Goal: Task Accomplishment & Management: Complete application form

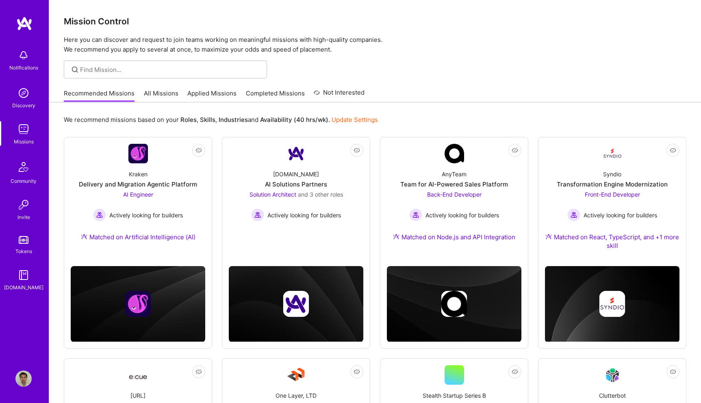
click at [211, 92] on link "Applied Missions" at bounding box center [211, 95] width 49 height 13
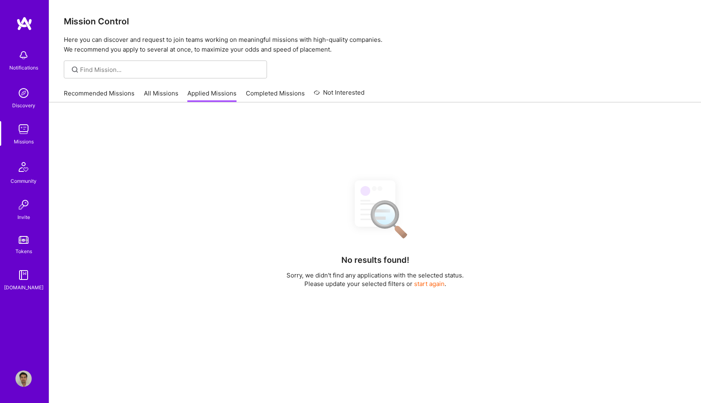
click at [118, 89] on link "Recommended Missions" at bounding box center [99, 95] width 71 height 13
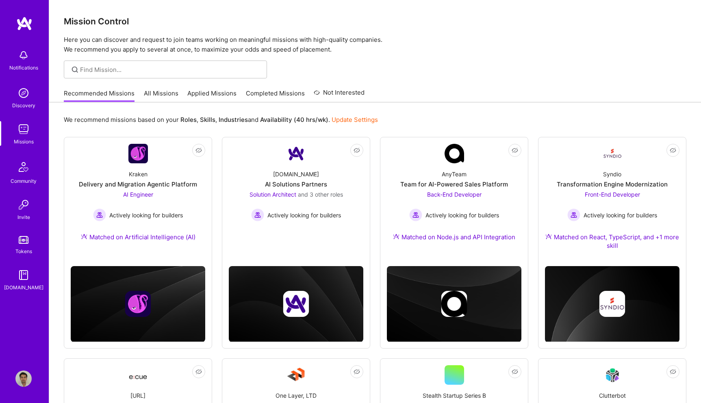
click at [215, 91] on link "Applied Missions" at bounding box center [211, 95] width 49 height 13
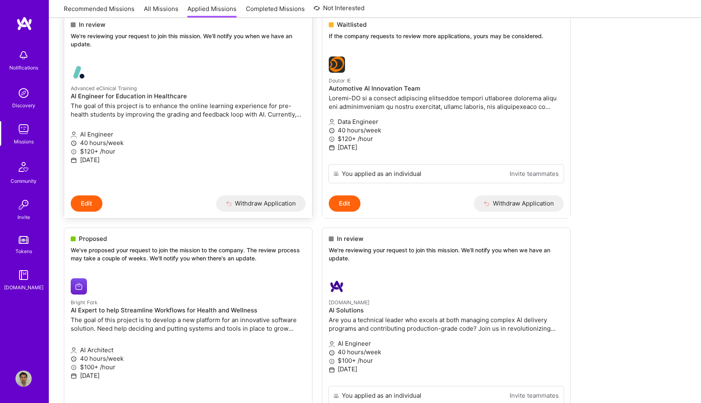
scroll to position [122, 0]
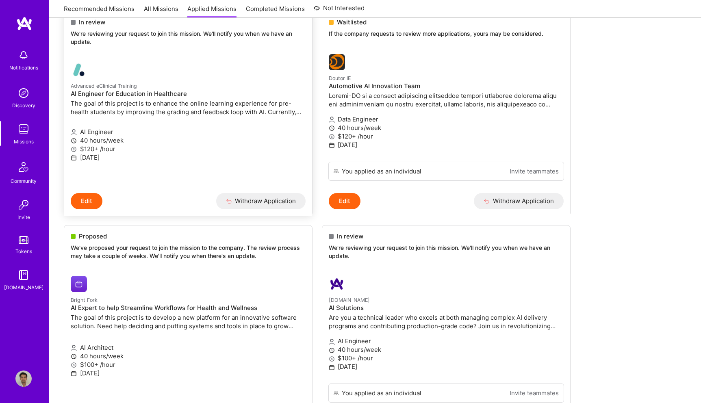
click at [224, 87] on p "Advanced eClinical Training" at bounding box center [188, 85] width 235 height 9
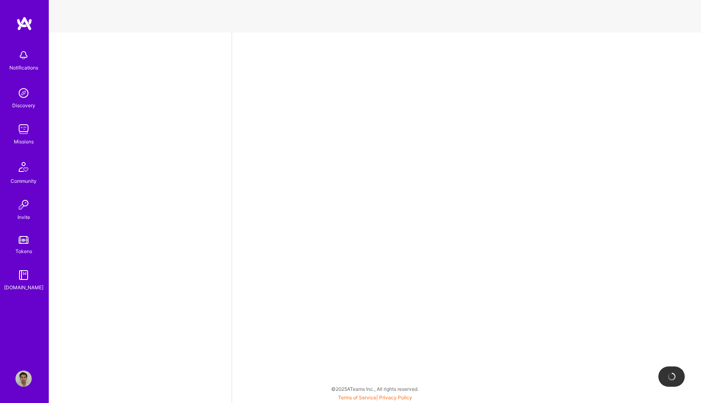
select select "US"
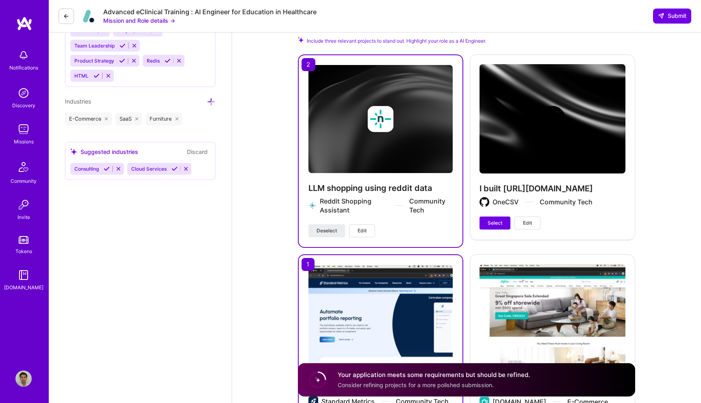
scroll to position [968, 0]
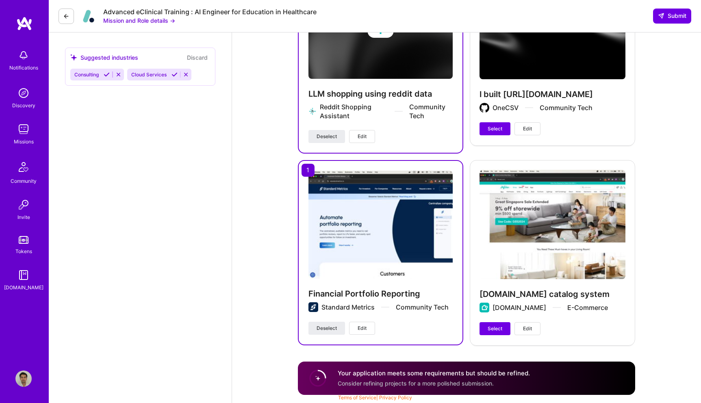
click at [59, 14] on button at bounding box center [66, 16] width 15 height 15
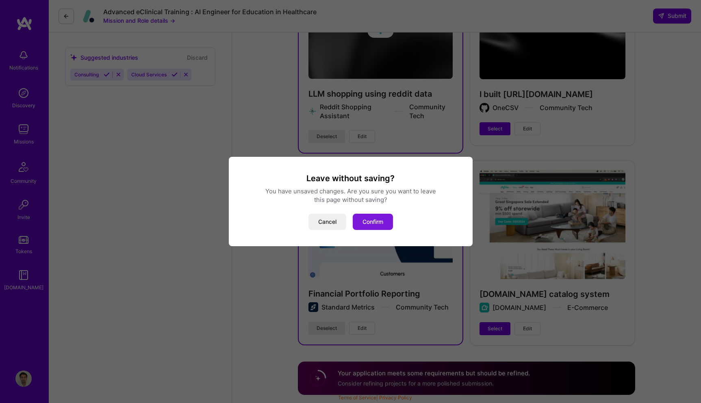
click at [370, 222] on button "Confirm" at bounding box center [373, 222] width 40 height 16
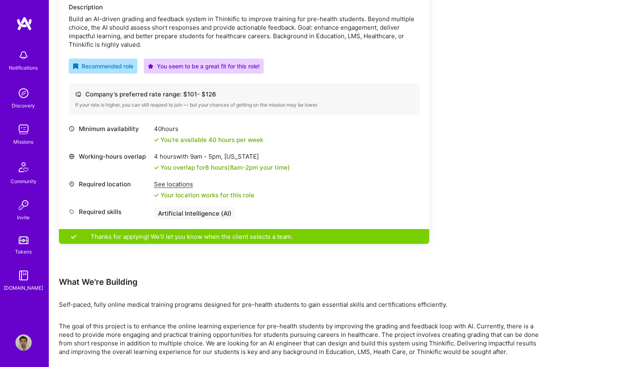
scroll to position [281, 0]
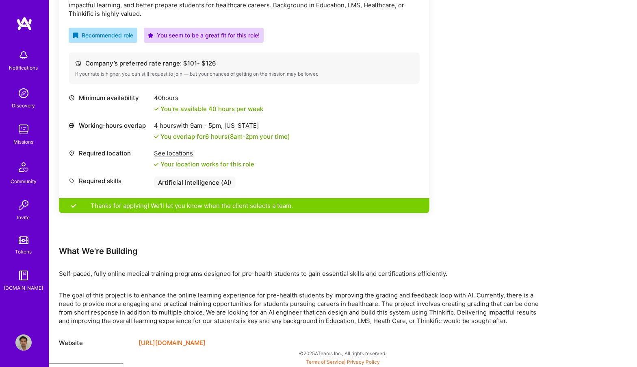
click at [180, 156] on div "See locations" at bounding box center [204, 153] width 100 height 9
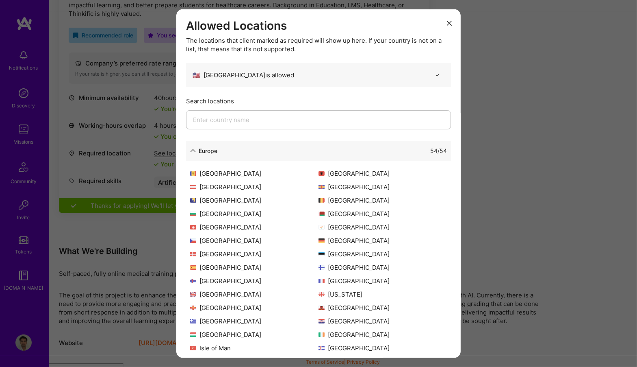
scroll to position [159, 0]
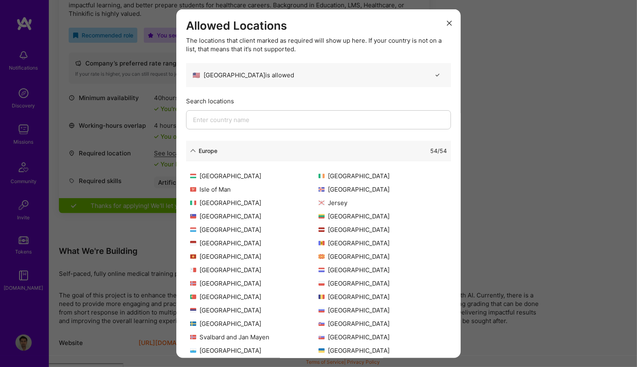
click at [331, 146] on div "54 / 54" at bounding box center [332, 150] width 230 height 9
click at [198, 152] on div "Europe" at bounding box center [203, 150] width 27 height 9
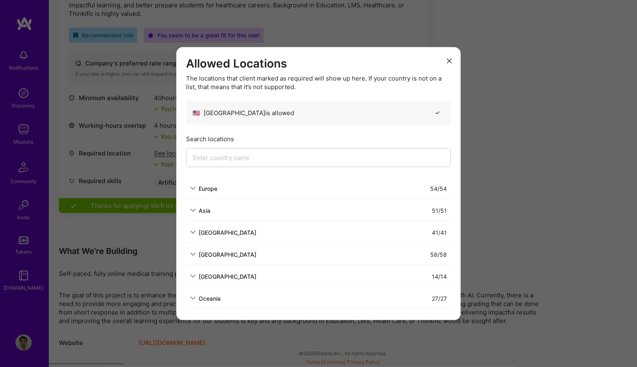
click at [96, 245] on div "Allowed Locations The locations that client marked as required will show up her…" at bounding box center [318, 183] width 637 height 367
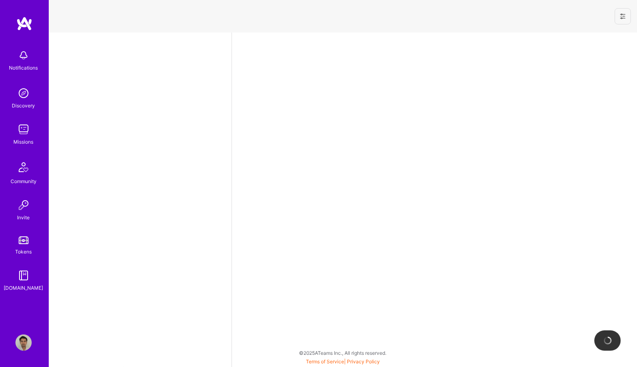
select select "US"
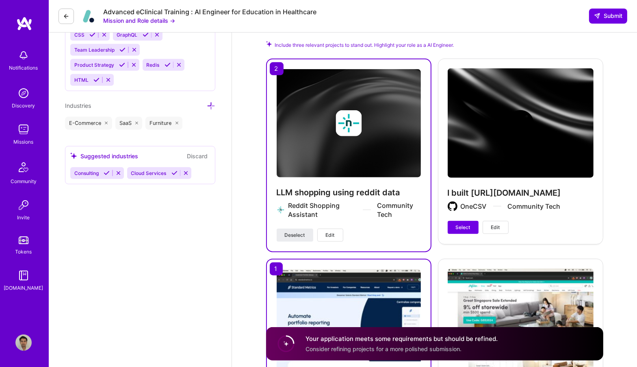
scroll to position [1004, 0]
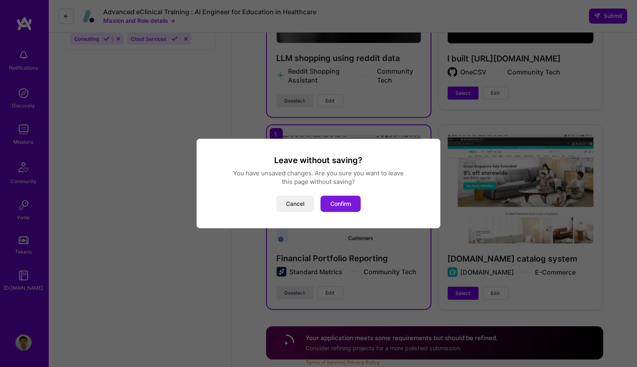
click at [357, 210] on button "Confirm" at bounding box center [341, 203] width 40 height 16
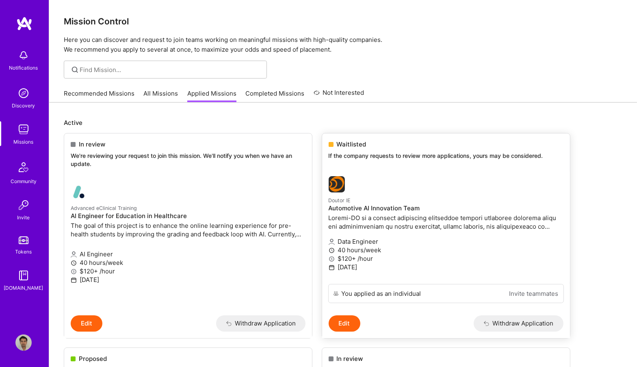
click at [343, 199] on small "Doutor IE" at bounding box center [340, 200] width 22 height 6
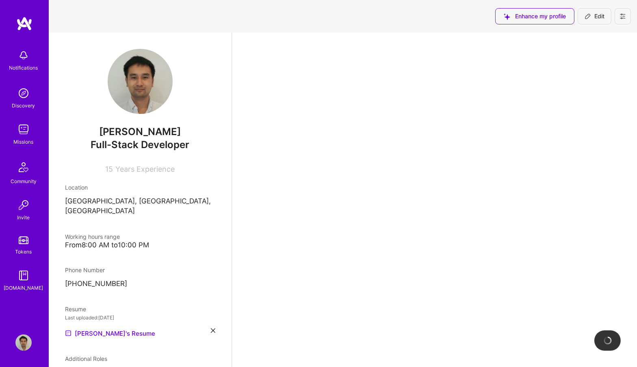
click at [24, 127] on img at bounding box center [23, 129] width 16 height 16
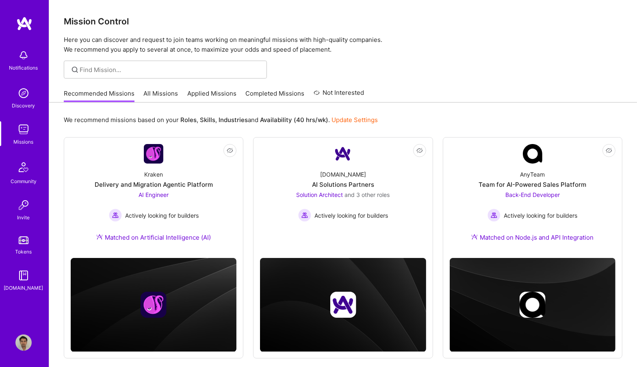
click at [275, 99] on link "Completed Missions" at bounding box center [275, 95] width 59 height 13
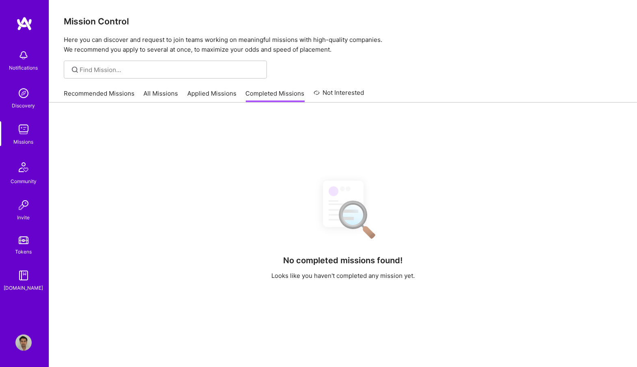
click at [218, 101] on link "Applied Missions" at bounding box center [211, 95] width 49 height 13
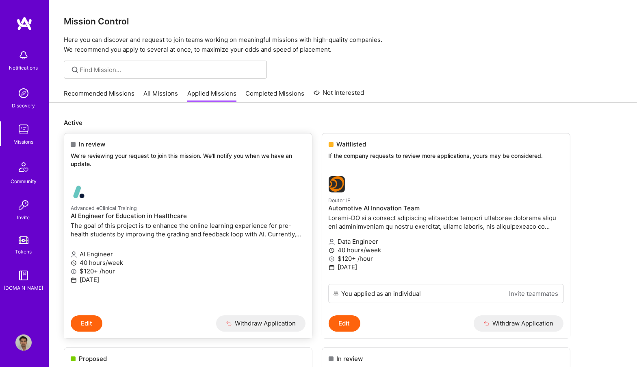
click at [200, 184] on div at bounding box center [149, 192] width 156 height 16
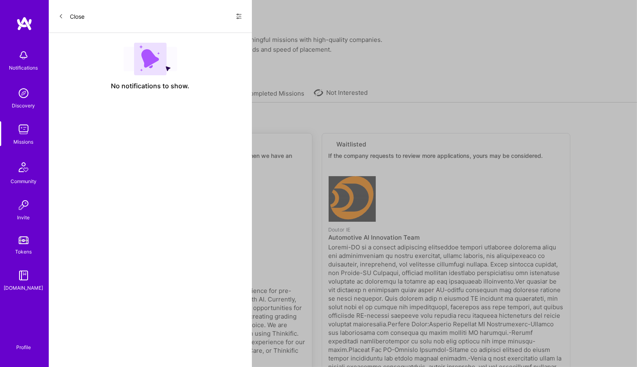
select select "US"
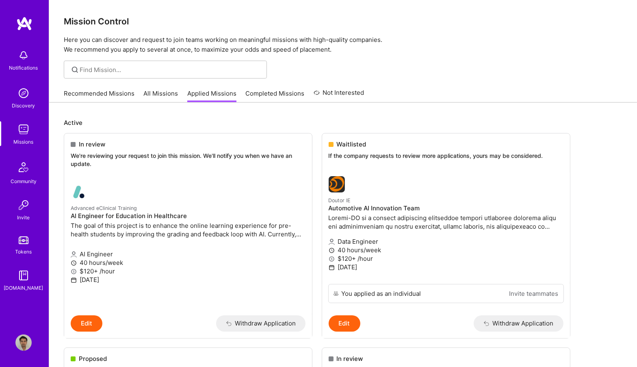
click at [104, 88] on div "Recommended Missions All Missions Applied Missions Completed Missions Not Inter…" at bounding box center [214, 93] width 301 height 17
click at [104, 92] on link "Recommended Missions" at bounding box center [99, 95] width 71 height 13
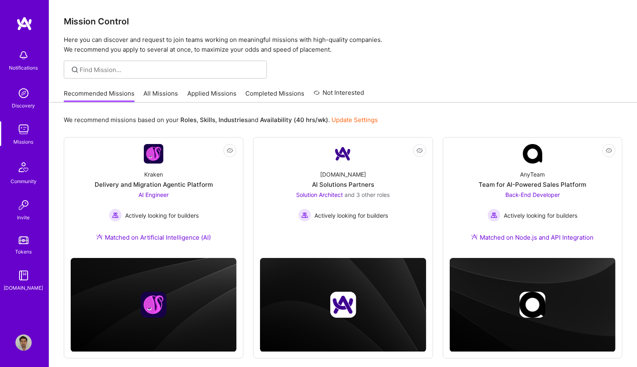
click at [207, 91] on link "Applied Missions" at bounding box center [211, 95] width 49 height 13
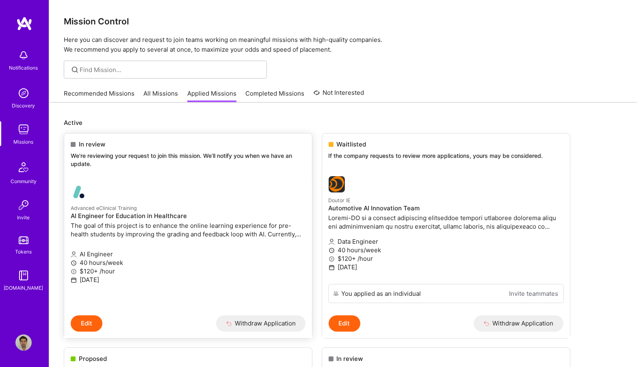
click at [104, 265] on p "40 hours/week" at bounding box center [188, 262] width 235 height 9
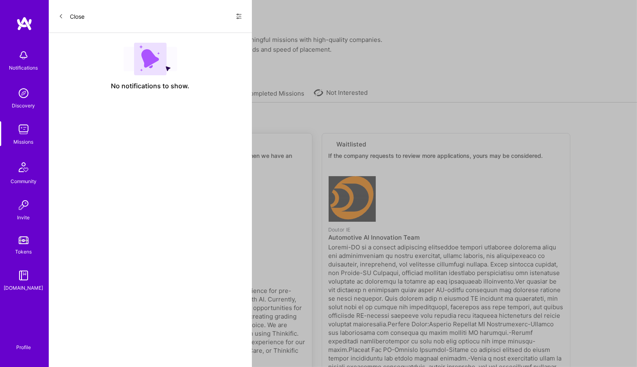
select select "US"
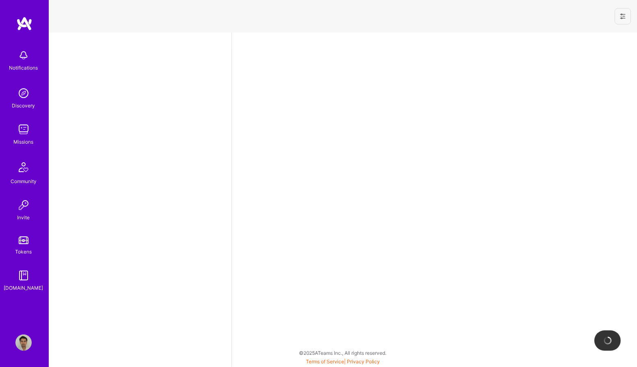
select select "US"
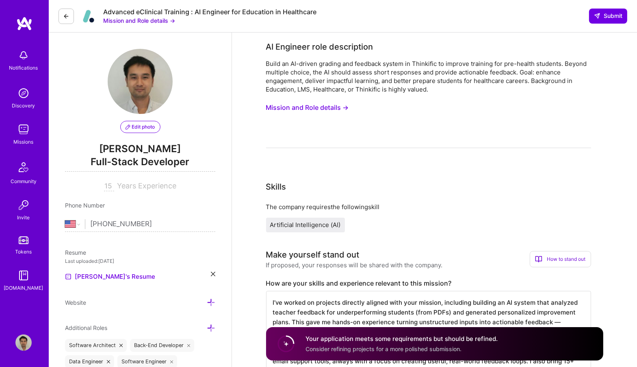
click at [305, 109] on button "Mission and Role details →" at bounding box center [307, 107] width 83 height 15
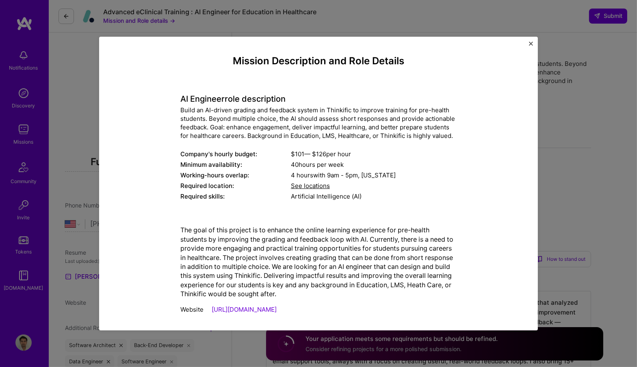
scroll to position [7, 0]
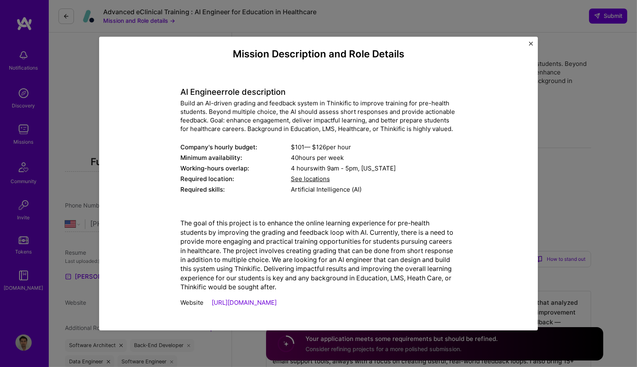
click at [193, 6] on div "Mission Description and Role Details AI Engineer role description Build an AI-d…" at bounding box center [318, 183] width 637 height 367
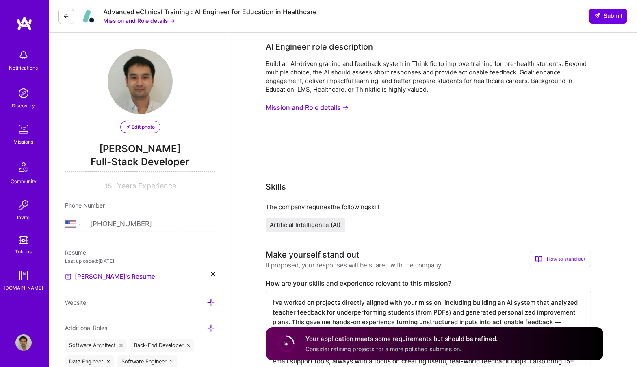
click at [162, 18] on button "Mission and Role details →" at bounding box center [139, 20] width 72 height 9
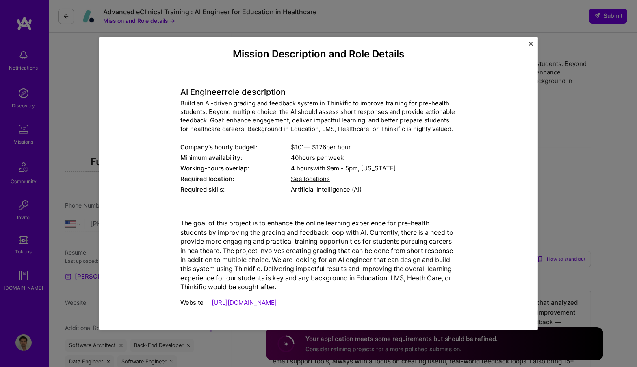
click at [76, 87] on div "Mission Description and Role Details AI Engineer role description Build an AI-d…" at bounding box center [318, 183] width 637 height 367
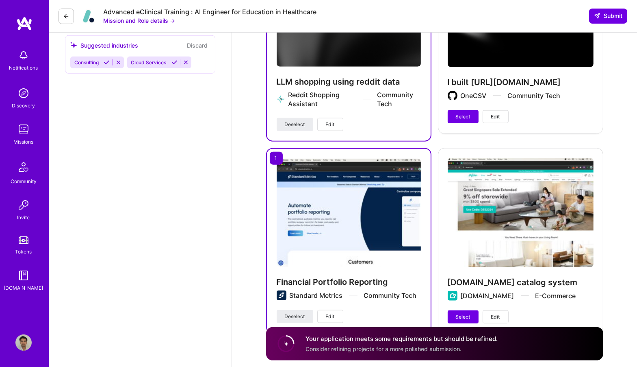
scroll to position [977, 0]
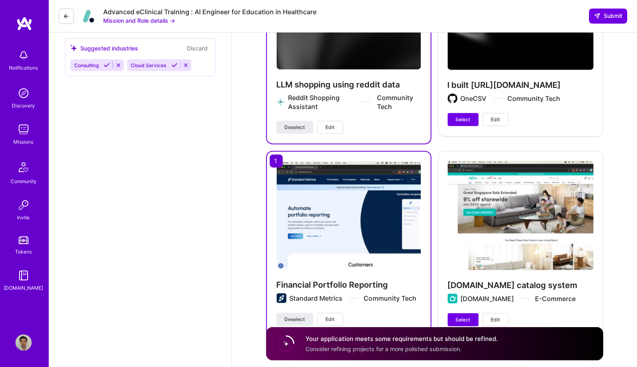
click at [108, 64] on icon at bounding box center [107, 65] width 6 height 6
click at [174, 64] on icon at bounding box center [175, 65] width 6 height 6
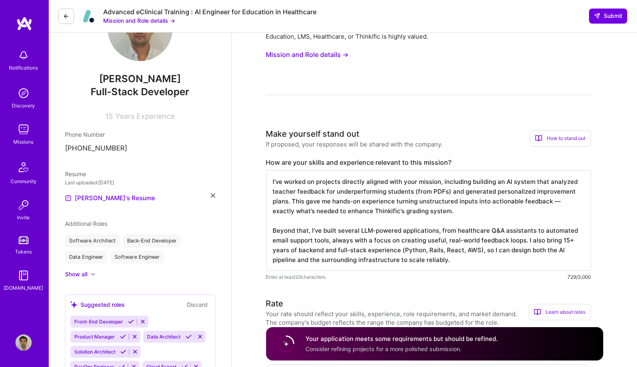
scroll to position [41, 0]
